Goal: Navigation & Orientation: Go to known website

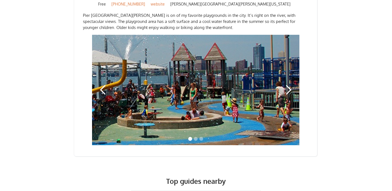
scroll to position [1045, 0]
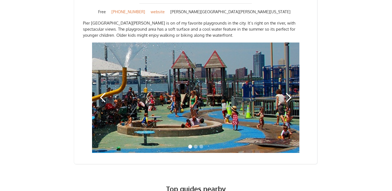
click at [290, 92] on div "next slide" at bounding box center [288, 97] width 11 height 11
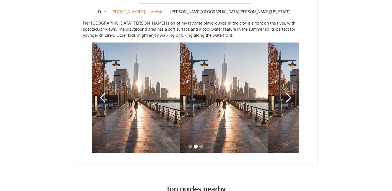
click at [290, 92] on div "next slide" at bounding box center [288, 97] width 11 height 11
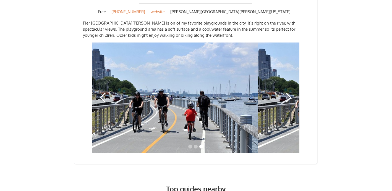
click at [101, 92] on div "previous slide" at bounding box center [103, 97] width 11 height 11
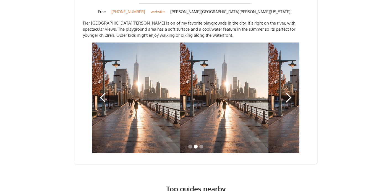
click at [101, 92] on div "previous slide" at bounding box center [103, 97] width 11 height 11
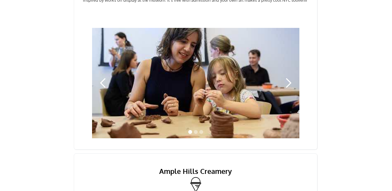
scroll to position [389, 0]
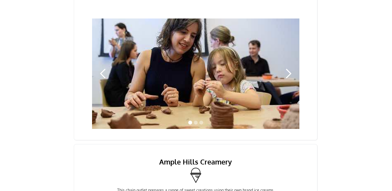
click at [290, 73] on div "next slide" at bounding box center [288, 73] width 11 height 11
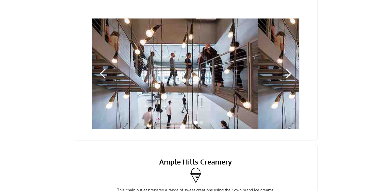
click at [290, 73] on div "next slide" at bounding box center [288, 73] width 11 height 11
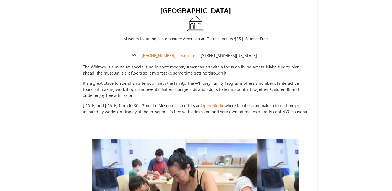
scroll to position [269, 0]
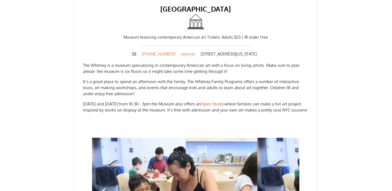
click at [222, 102] on link "Open Studio" at bounding box center [213, 104] width 24 height 5
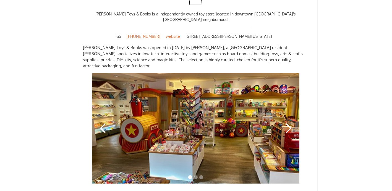
scroll to position [804, 0]
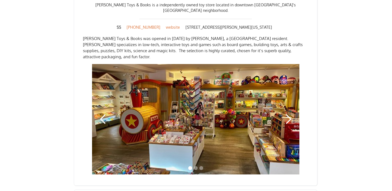
click at [288, 114] on div "next slide" at bounding box center [288, 119] width 11 height 11
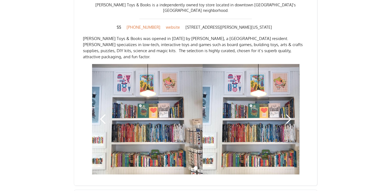
click at [288, 114] on div "next slide" at bounding box center [288, 119] width 11 height 11
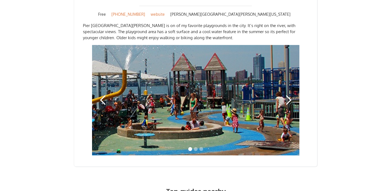
scroll to position [1058, 0]
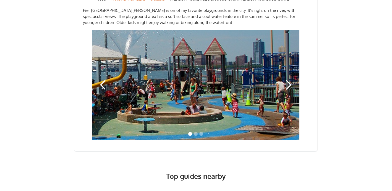
click at [288, 80] on div "next slide" at bounding box center [288, 85] width 11 height 11
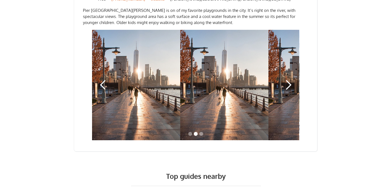
click at [288, 80] on div "next slide" at bounding box center [288, 85] width 11 height 11
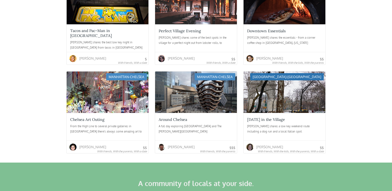
scroll to position [1359, 0]
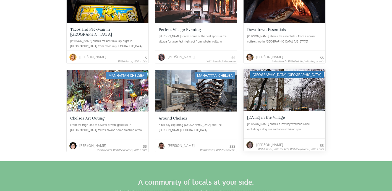
click at [282, 71] on div "[GEOGRAPHIC_DATA]-[GEOGRAPHIC_DATA]" at bounding box center [287, 74] width 74 height 7
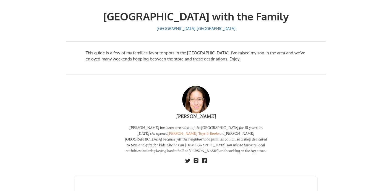
scroll to position [86, 0]
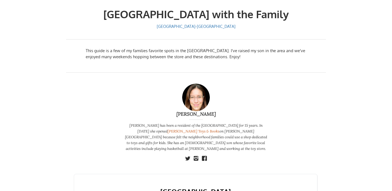
click at [168, 131] on link "[PERSON_NAME] Toys & Books" at bounding box center [194, 131] width 52 height 5
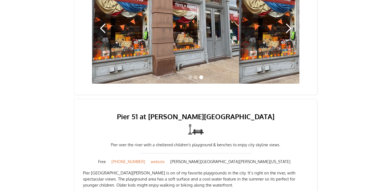
scroll to position [894, 0]
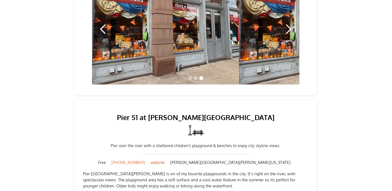
click at [168, 160] on link "website" at bounding box center [158, 163] width 20 height 6
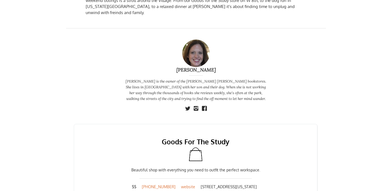
scroll to position [89, 0]
